Goal: Transaction & Acquisition: Purchase product/service

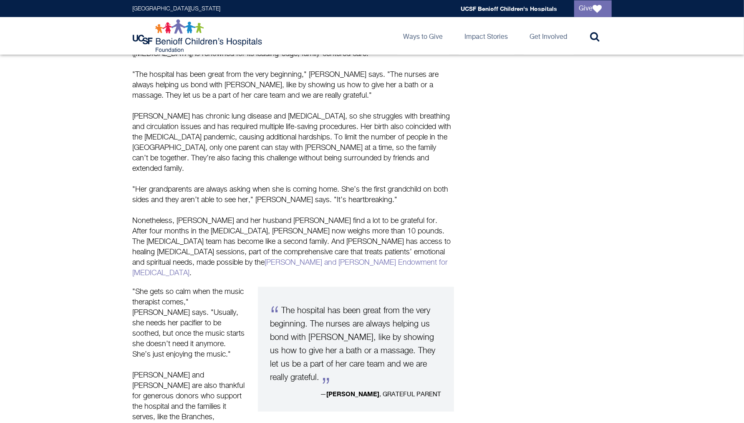
scroll to position [65, 0]
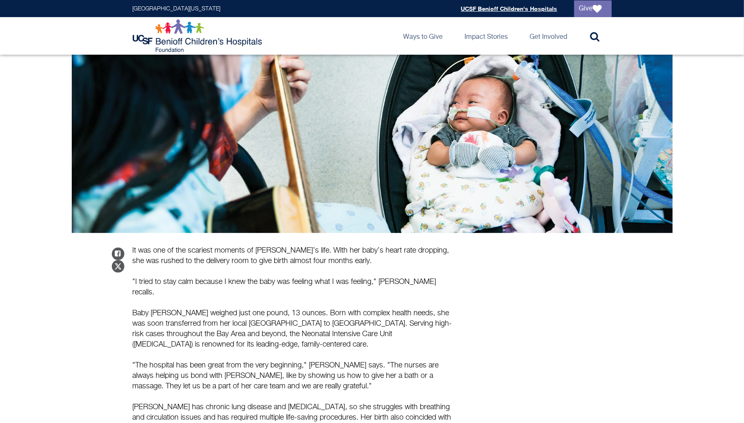
scroll to position [135, 0]
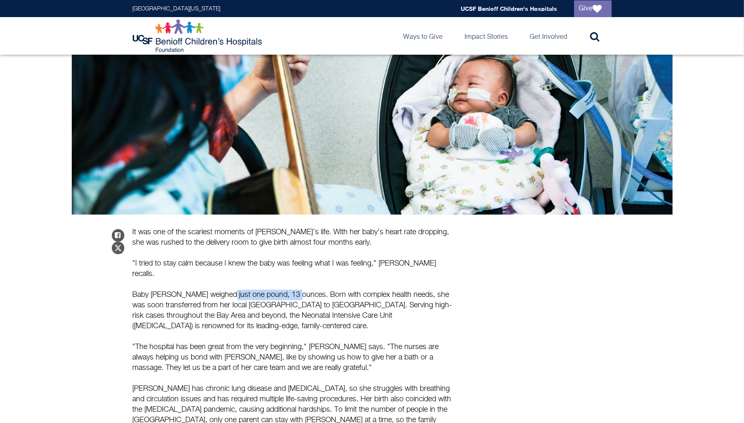
drag, startPoint x: 294, startPoint y: 269, endPoint x: 221, endPoint y: 272, distance: 72.7
click at [221, 290] on p "Baby [PERSON_NAME] weighed just one pound, 13 ounces. Born with complex health …" at bounding box center [293, 311] width 321 height 42
copy p "one pound, 13 ounces"
drag, startPoint x: 296, startPoint y: 272, endPoint x: 217, endPoint y: 271, distance: 78.9
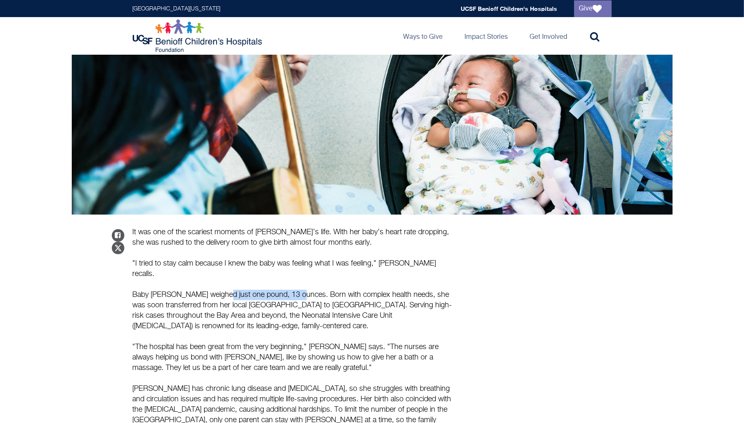
click at [217, 290] on p "Baby [PERSON_NAME] weighed just one pound, 13 ounces. Born with complex health …" at bounding box center [293, 311] width 321 height 42
copy p "one pound, 13 ounces."
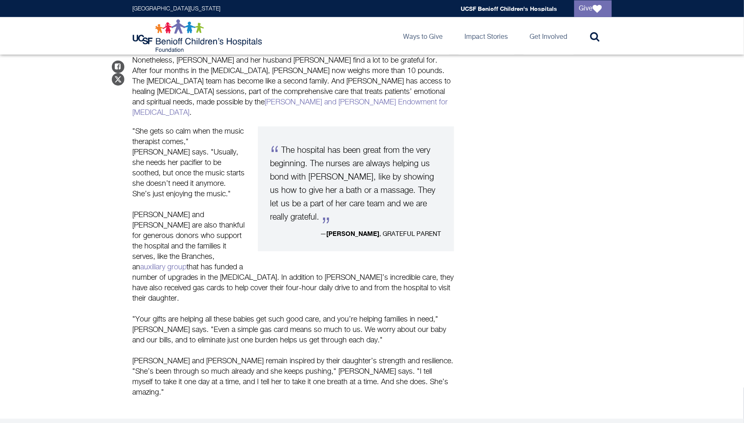
scroll to position [569, 0]
click at [570, 241] on div "Share on Facebook Share on Twitter It was one of the scariest moments of Liane’…" at bounding box center [372, 89] width 479 height 616
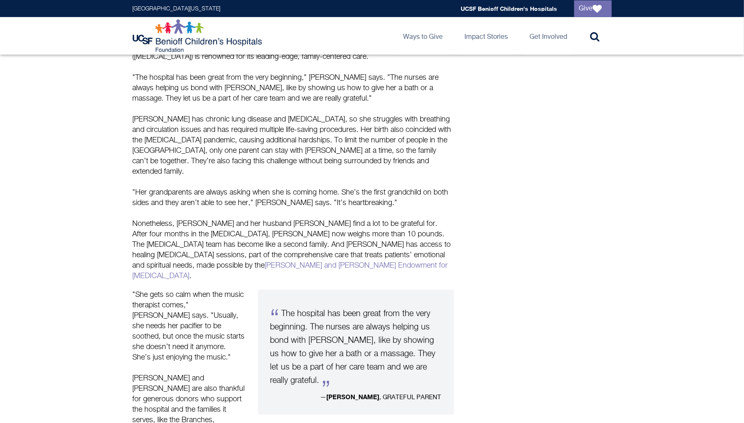
scroll to position [406, 0]
